Goal: Task Accomplishment & Management: Use online tool/utility

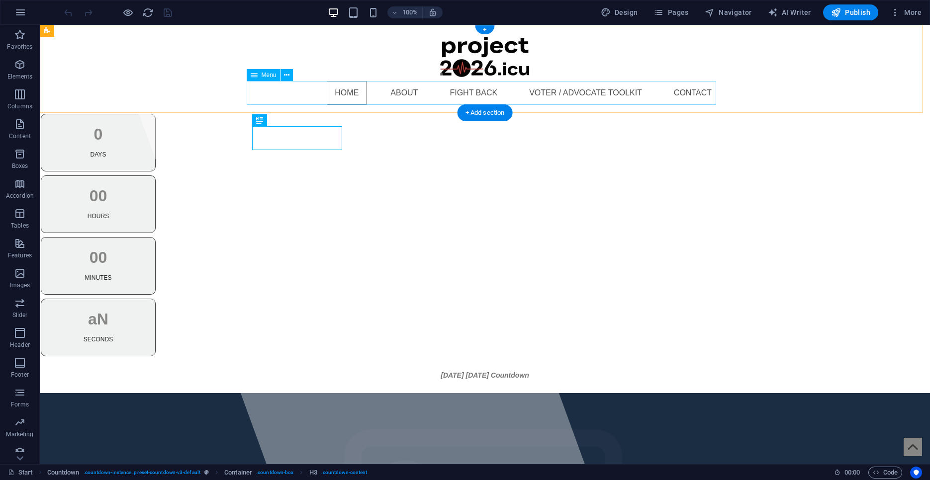
click at [692, 97] on nav "Home About Fight Back Voter / Advocate Toolkit Contact" at bounding box center [484, 93] width 469 height 24
click at [692, 95] on nav "Home About Fight Back Voter / Advocate Toolkit Contact" at bounding box center [484, 93] width 469 height 24
select select
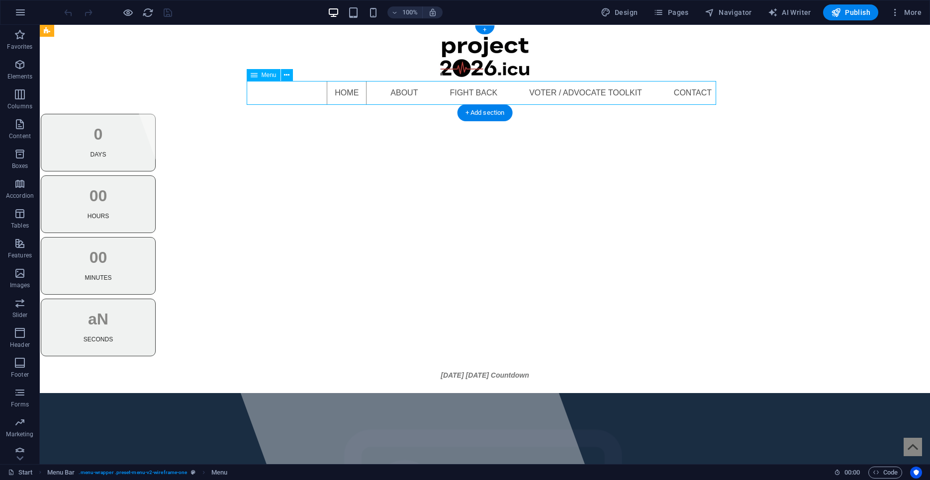
select select
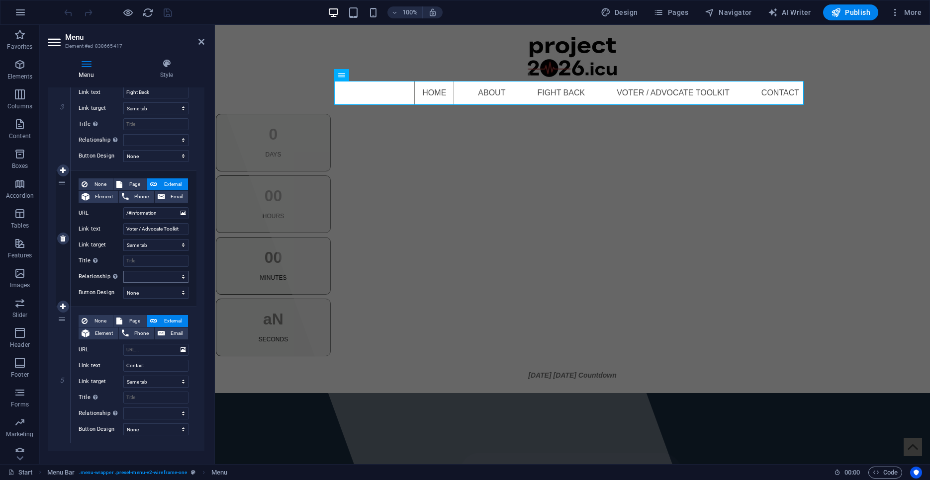
scroll to position [437, 0]
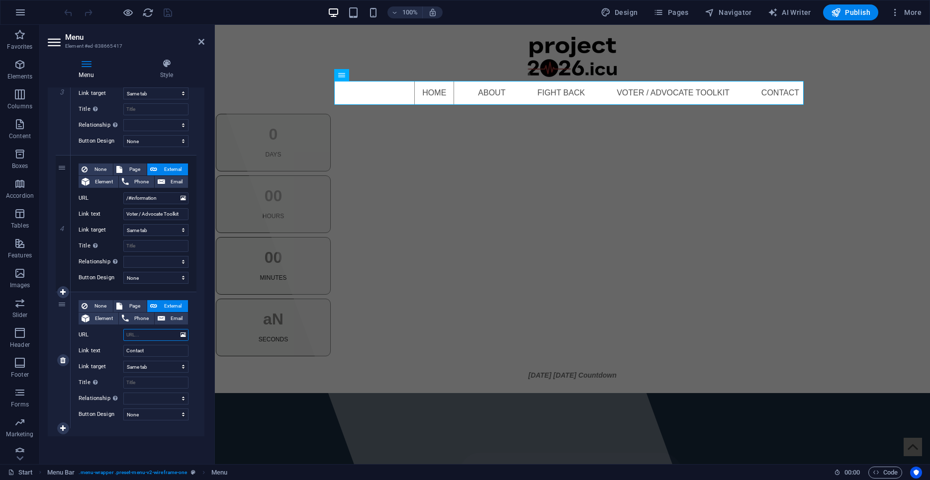
click at [159, 335] on input "URL" at bounding box center [155, 335] width 65 height 12
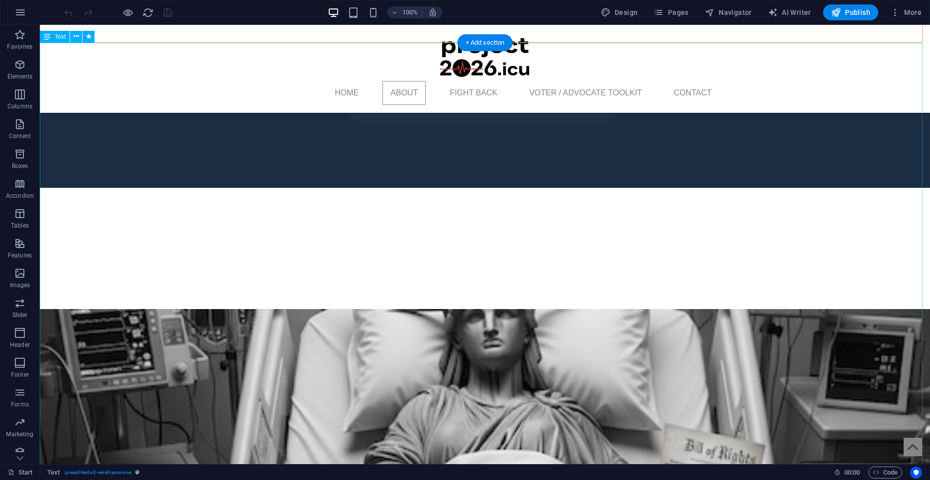
scroll to position [519, 0]
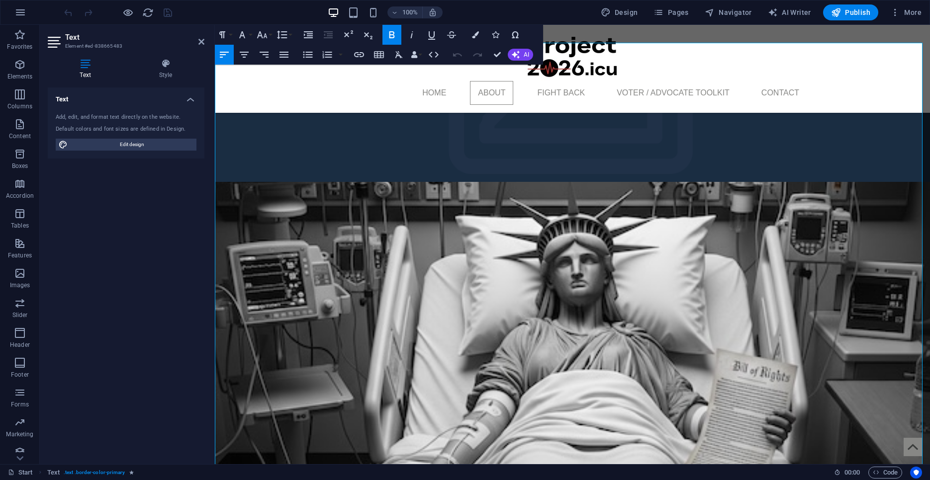
click at [534, 377] on icon "button" at bounding box center [535, 375] width 12 height 12
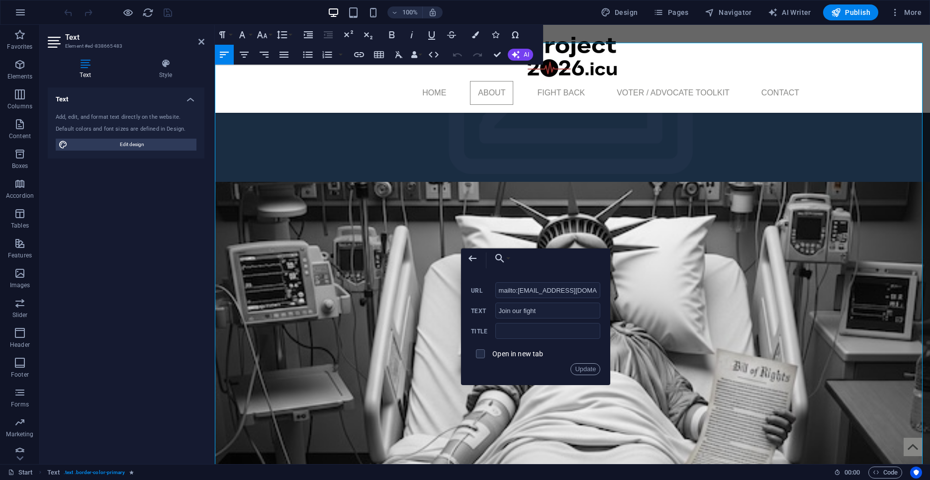
scroll to position [0, 547]
click at [521, 291] on input "mailto:[EMAIL_ADDRESS][DOMAIN_NAME][MEDICAL_DATA]?subject=Website%20Inquiry%20-…" at bounding box center [547, 290] width 105 height 16
click at [535, 291] on input "mailto:[EMAIL_ADDRESS][DOMAIN_NAME][MEDICAL_DATA]?subject=Website%20Inquiry%20-…" at bounding box center [547, 290] width 105 height 16
click at [771, 93] on nav "Home About Fight Back Voter / Advocate Toolkit Contact" at bounding box center [572, 93] width 469 height 24
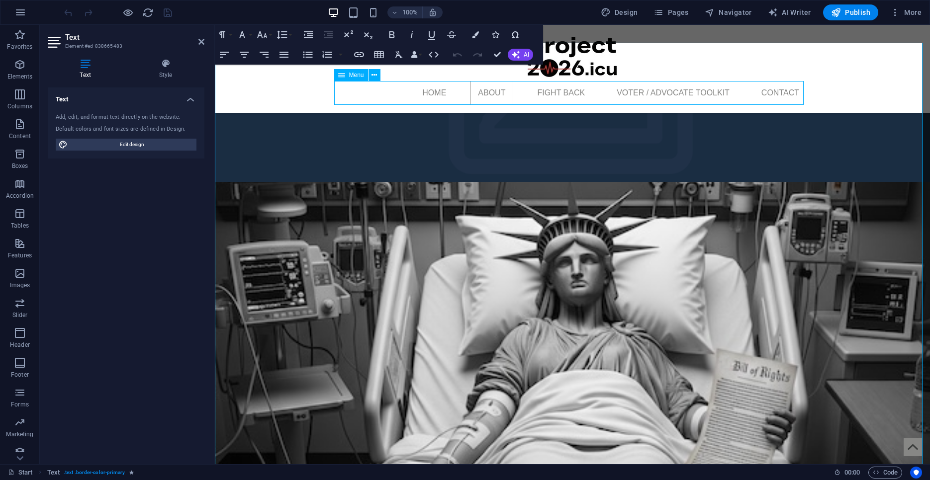
click at [771, 93] on nav "Home About Fight Back Voter / Advocate Toolkit Contact" at bounding box center [572, 93] width 469 height 24
select select
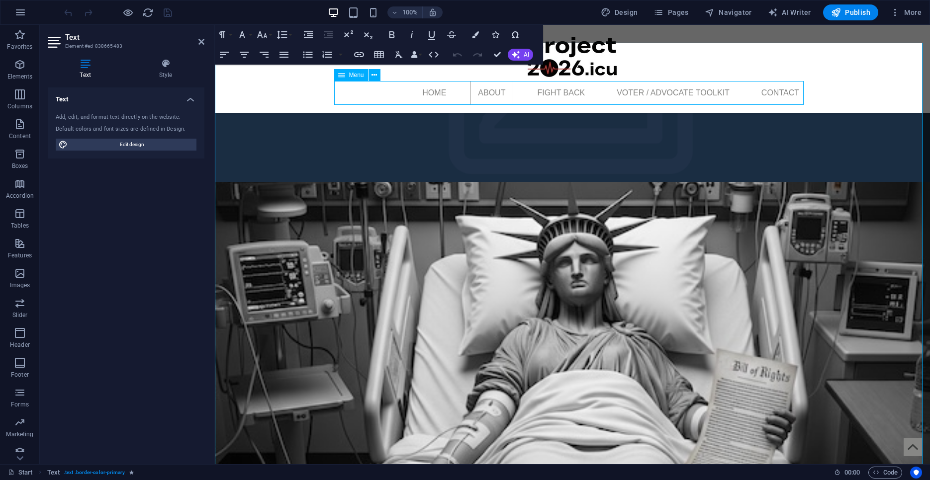
select select
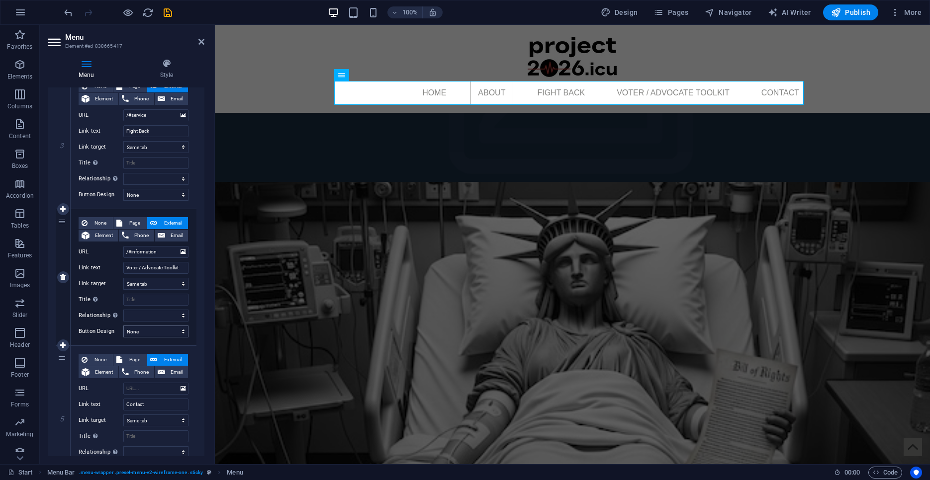
scroll to position [396, 0]
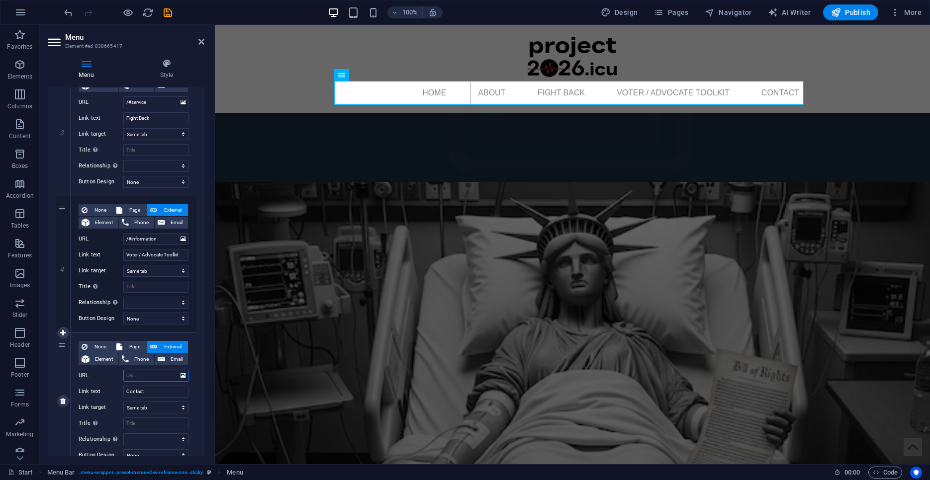
click at [136, 376] on input "URL" at bounding box center [155, 376] width 65 height 12
type input "mailto:[EMAIL_ADDRESS][DOMAIN_NAME][MEDICAL_DATA]?subject=Website%20Inquiry%20-…"
select select
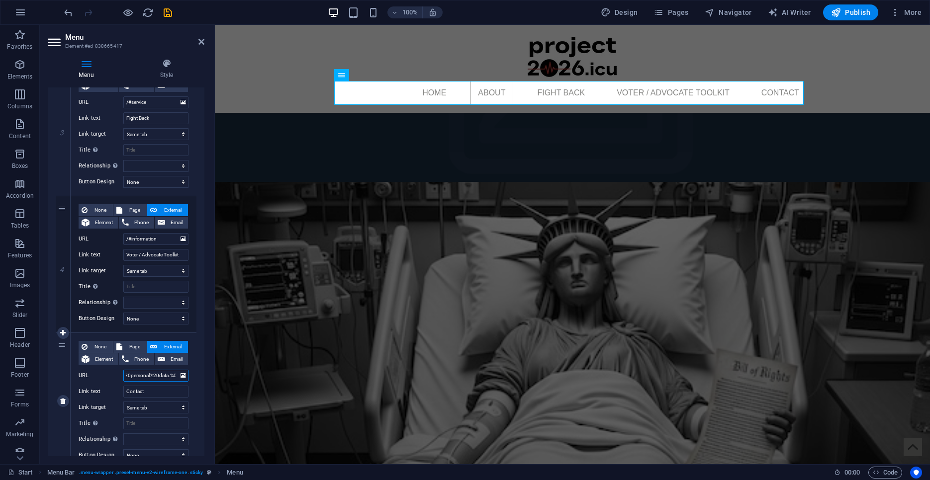
select select
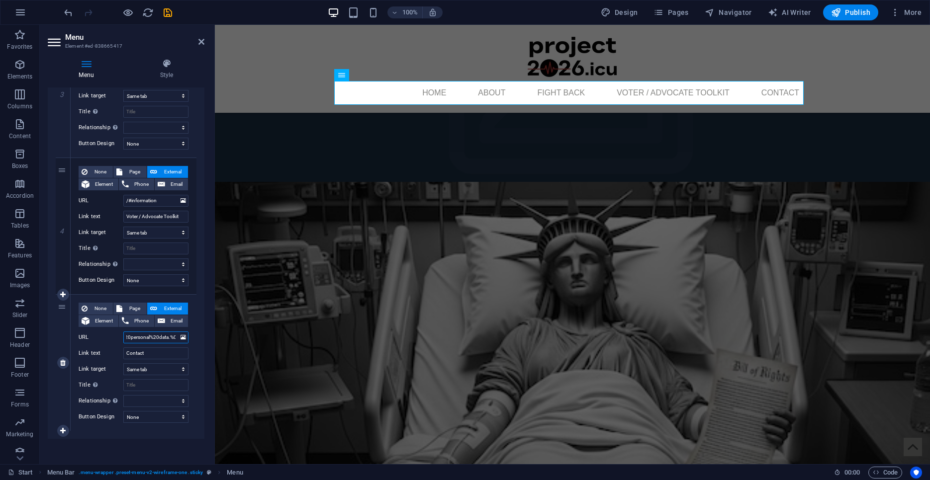
scroll to position [437, 0]
type input "mailto:[EMAIL_ADDRESS][DOMAIN_NAME][MEDICAL_DATA]?subject=Website%20Inquiry%20-…"
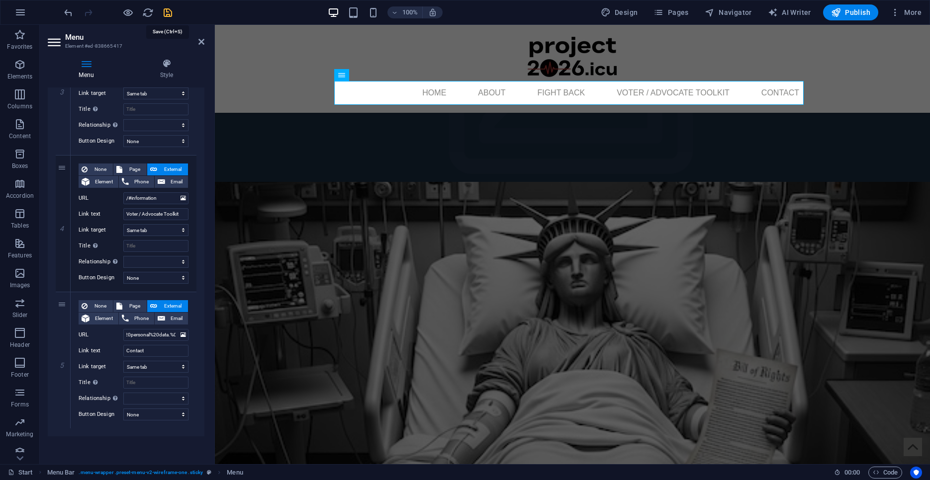
click at [166, 14] on icon "save" at bounding box center [167, 12] width 11 height 11
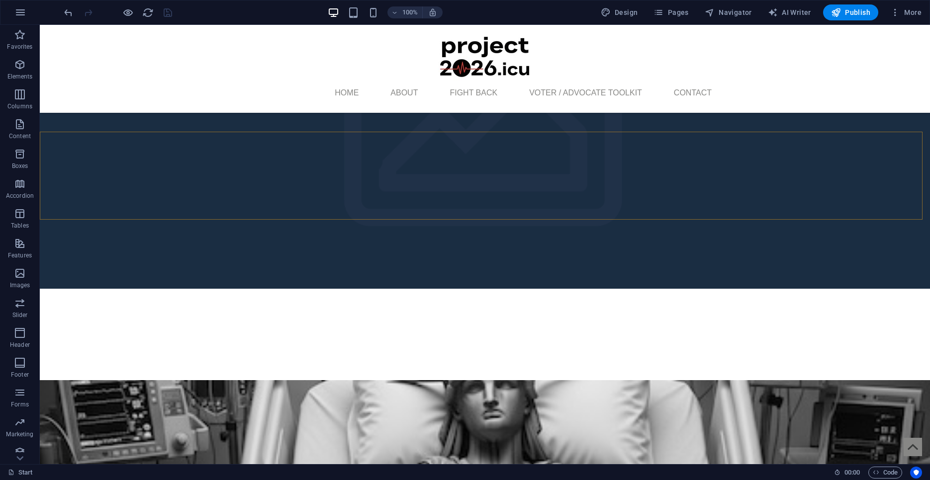
scroll to position [385, 0]
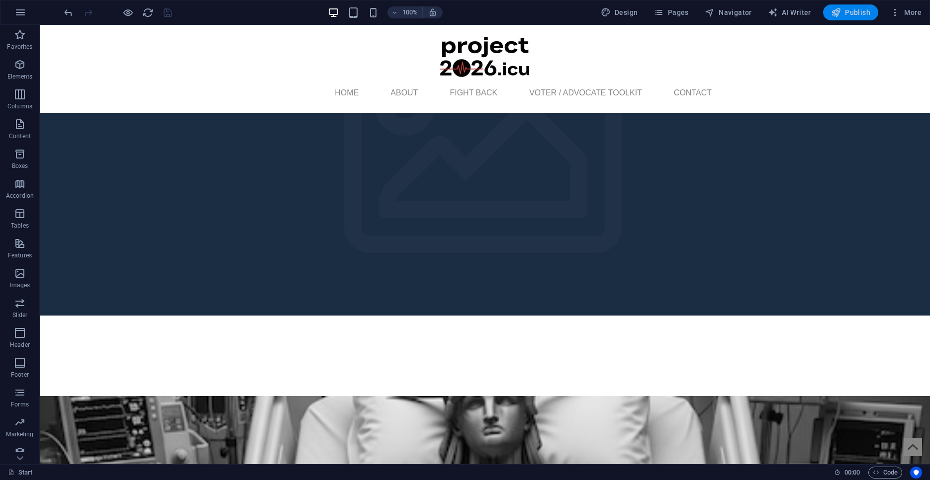
click at [851, 13] on span "Publish" at bounding box center [850, 12] width 39 height 10
